Goal: Complete application form

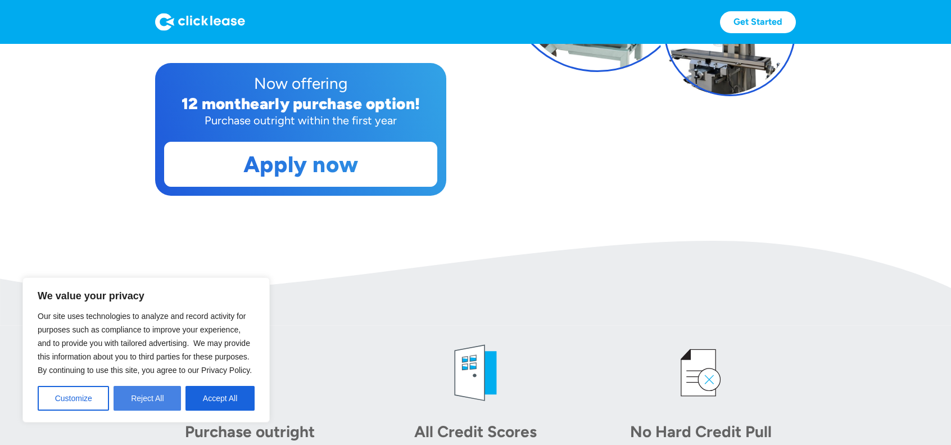
click at [170, 400] on button "Reject All" at bounding box center [147, 398] width 67 height 25
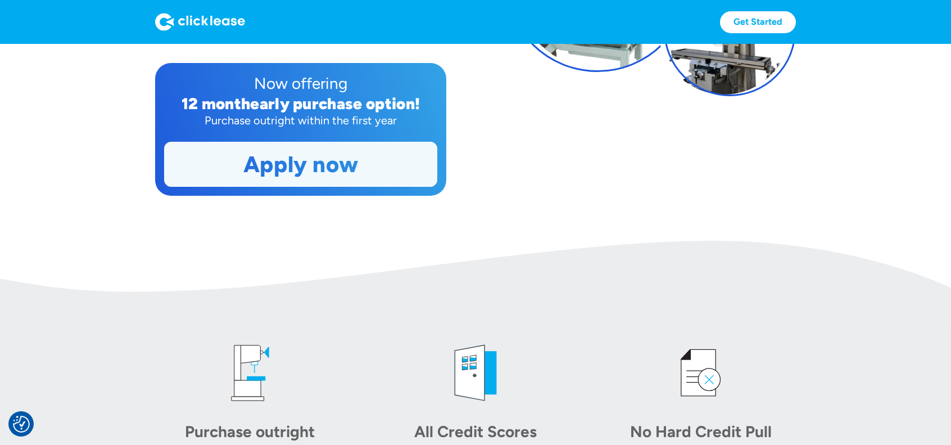
click at [248, 163] on link "Apply now" at bounding box center [301, 164] width 272 height 44
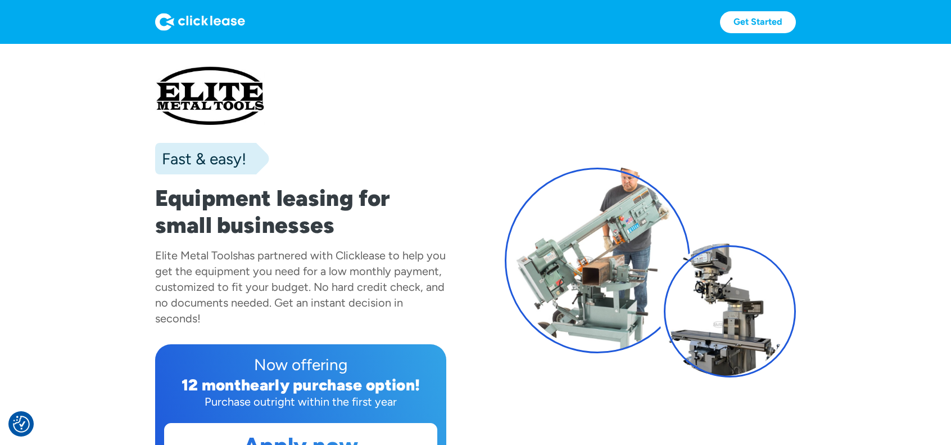
scroll to position [56, 0]
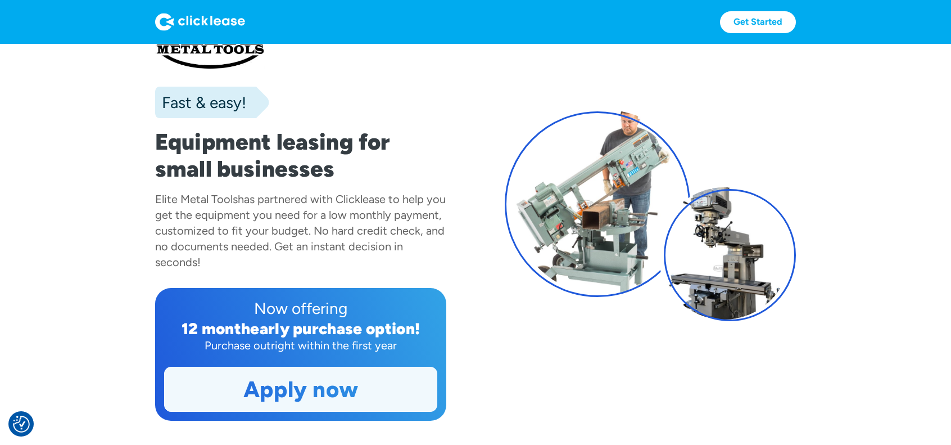
click at [281, 401] on link "Apply now" at bounding box center [301, 389] width 272 height 44
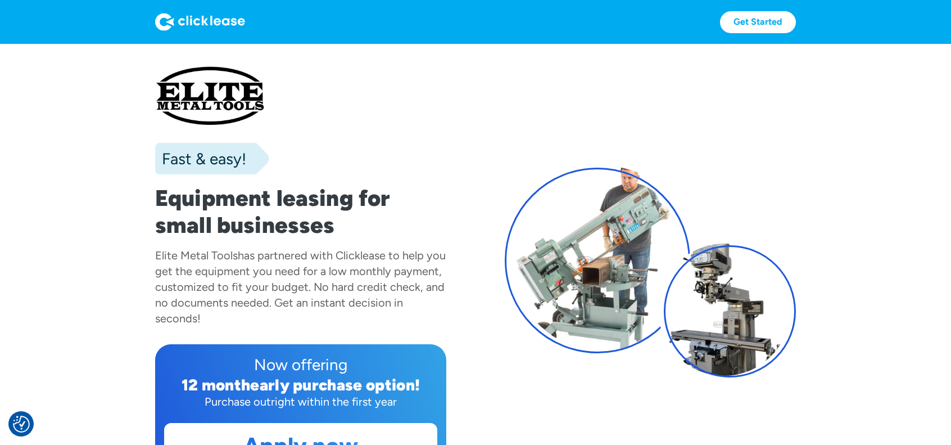
click at [747, 36] on div "Get Started Get Started" at bounding box center [475, 22] width 641 height 44
click at [748, 24] on link "Get Started" at bounding box center [758, 22] width 76 height 22
